Goal: Information Seeking & Learning: Find contact information

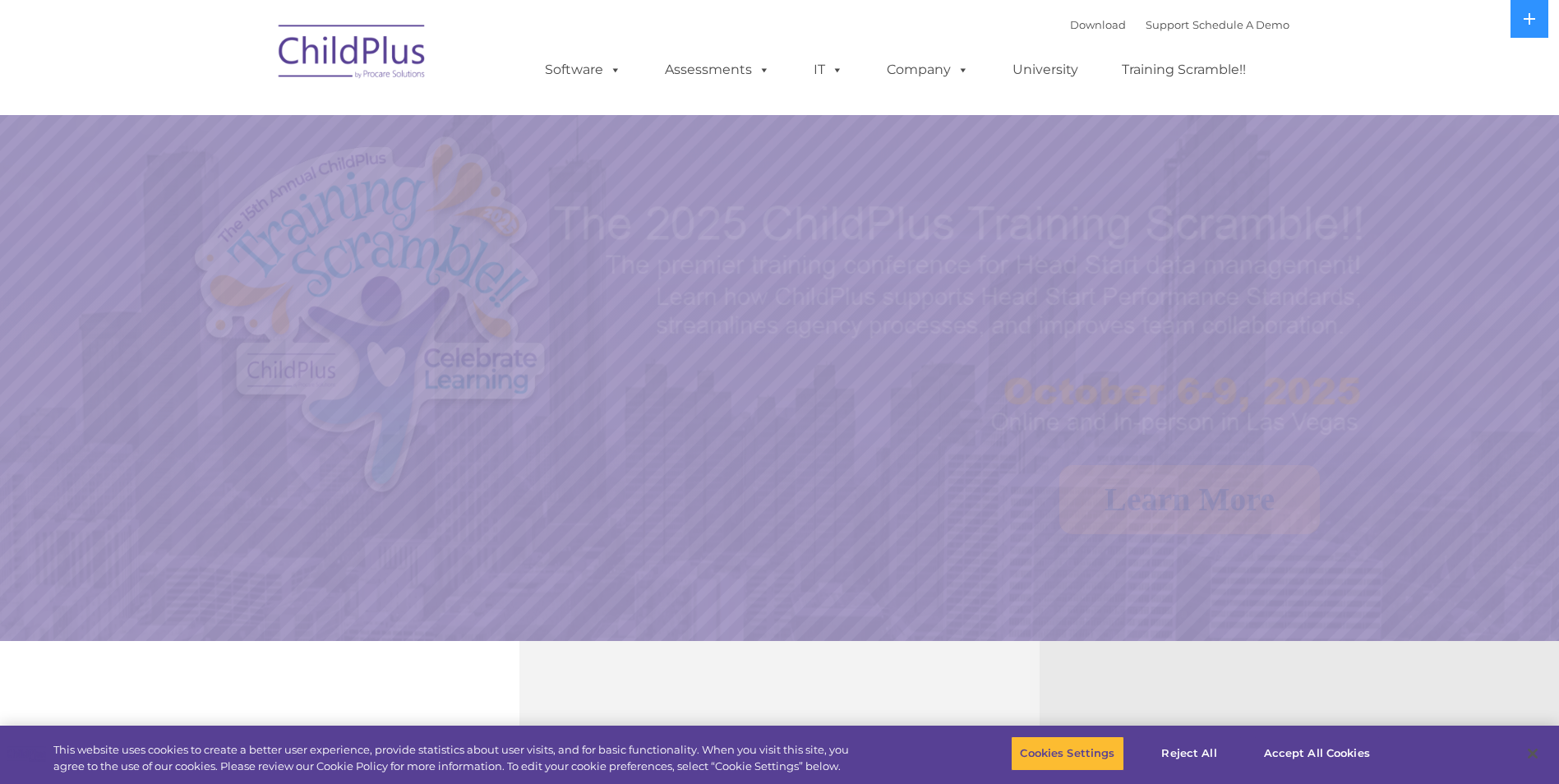
select select "MEDIUM"
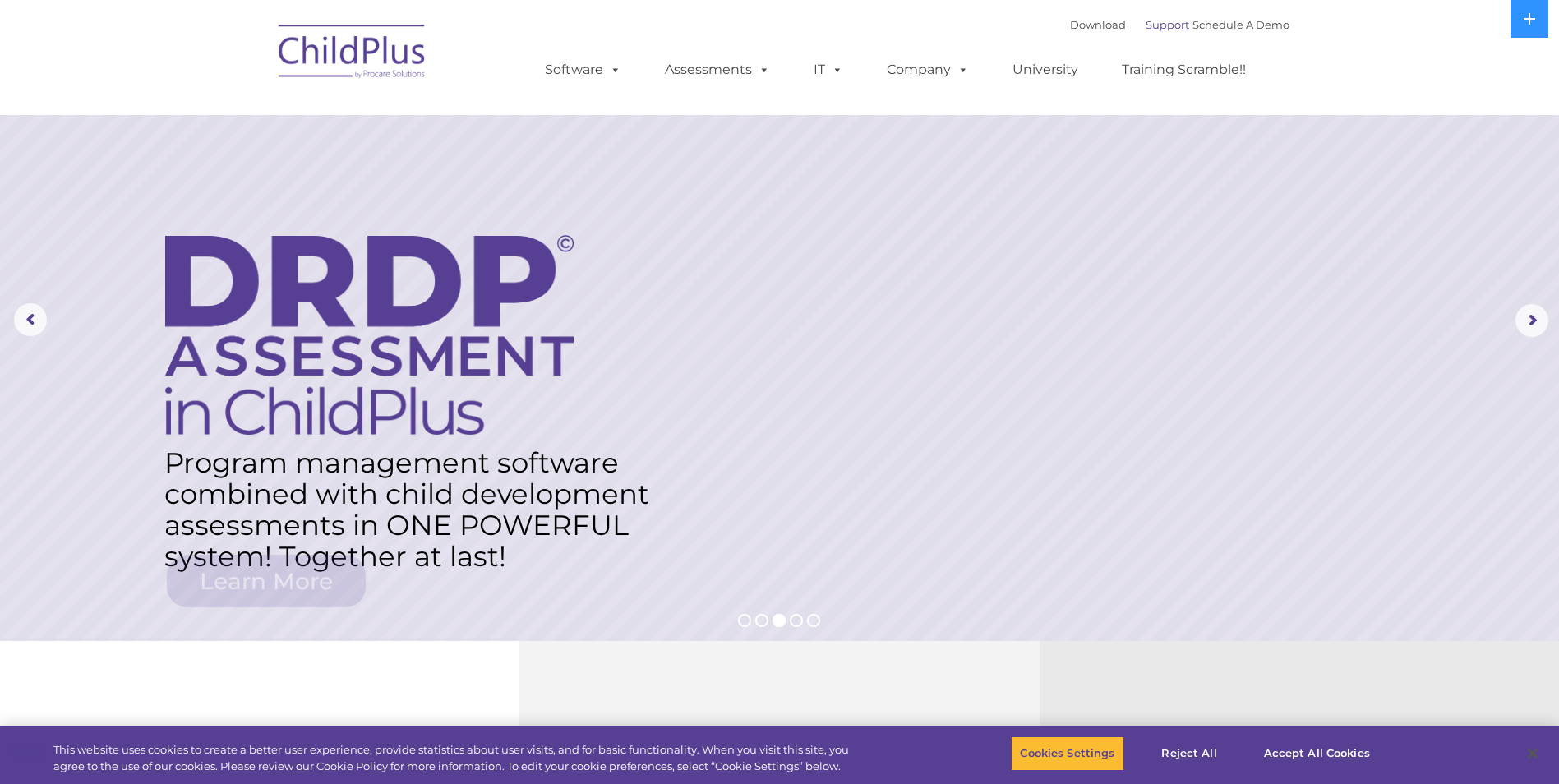
click at [1146, 20] on link "Support" at bounding box center [1167, 25] width 43 height 13
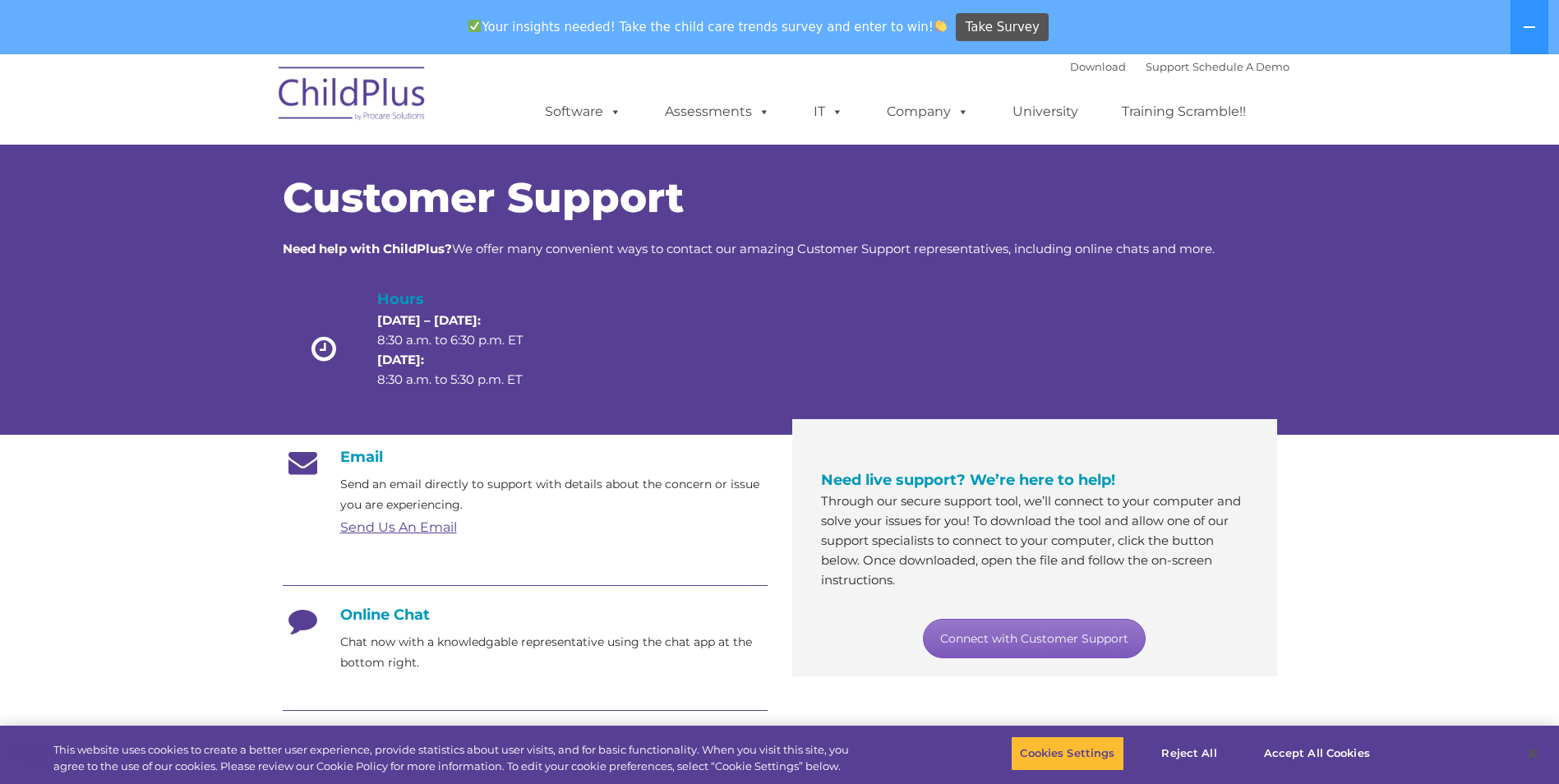
click at [1080, 636] on link "Connect with Customer Support" at bounding box center [1034, 638] width 222 height 40
